Goal: Navigation & Orientation: Find specific page/section

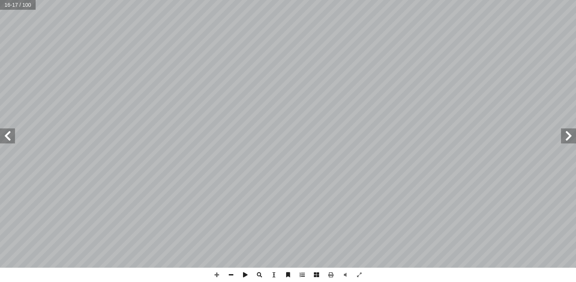
click at [571, 137] on span at bounding box center [568, 135] width 15 height 15
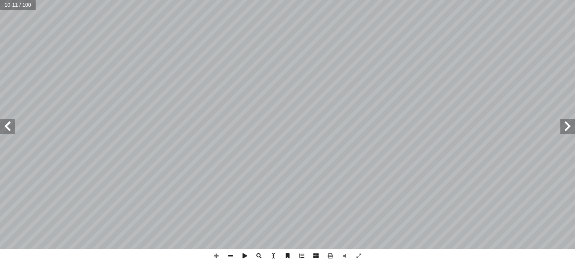
click at [569, 129] on span at bounding box center [567, 126] width 15 height 15
click at [9, 131] on span at bounding box center [7, 126] width 15 height 15
click at [8, 130] on span at bounding box center [7, 126] width 15 height 15
click at [13, 130] on span at bounding box center [7, 126] width 15 height 15
